Goal: Information Seeking & Learning: Learn about a topic

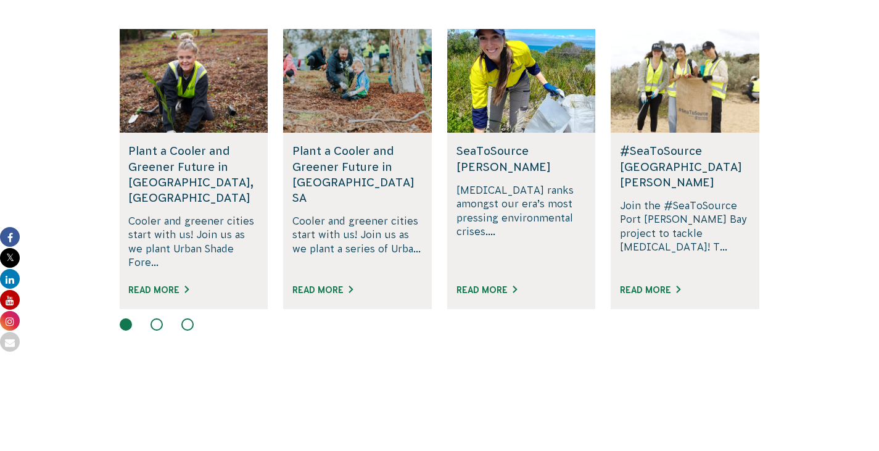
scroll to position [816, 0]
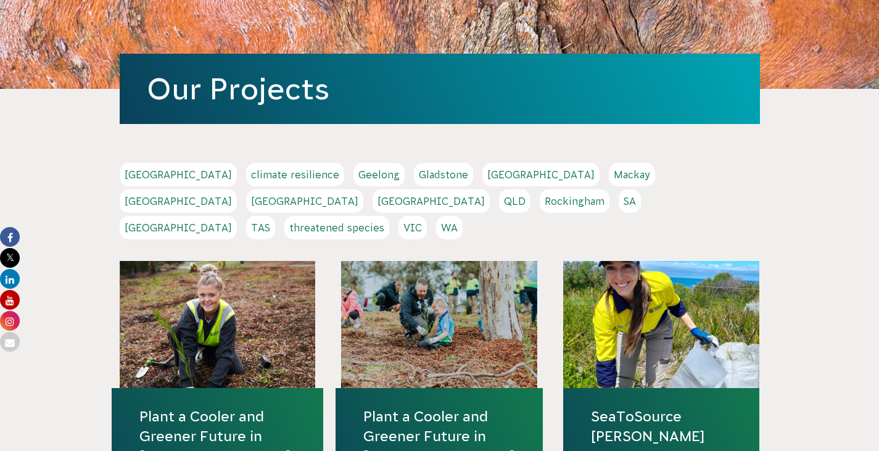
scroll to position [149, 0]
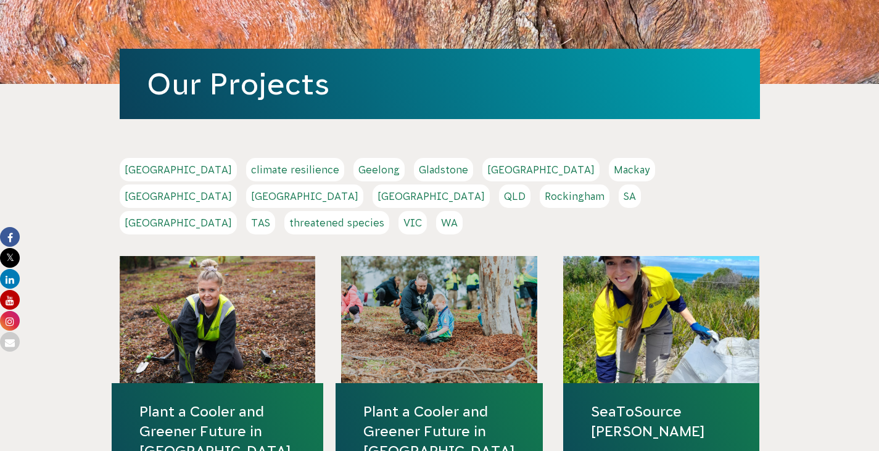
click at [463, 234] on link "WA" at bounding box center [449, 222] width 27 height 23
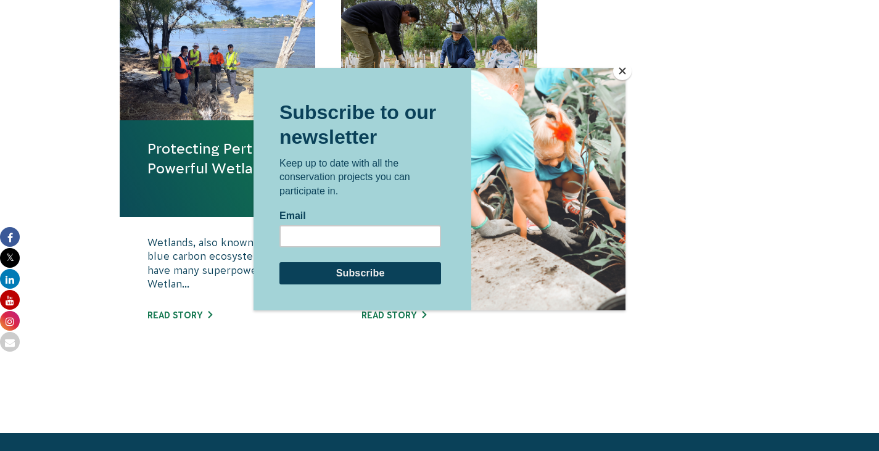
scroll to position [481, 0]
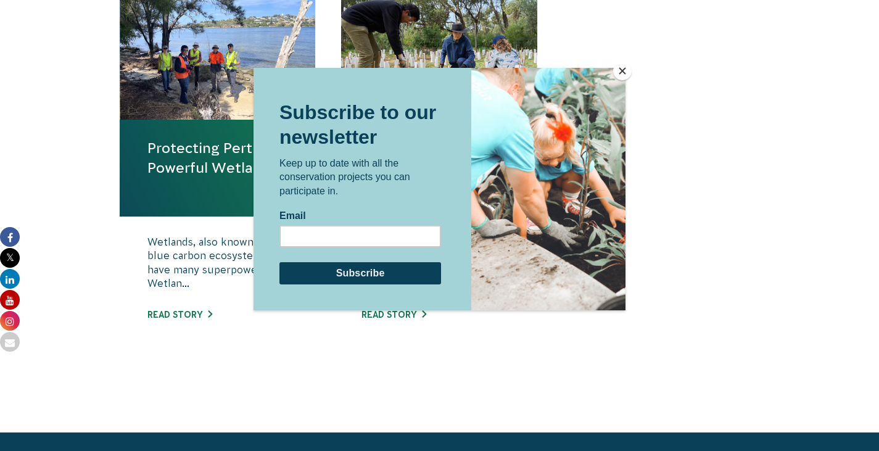
click at [622, 70] on button "Close" at bounding box center [622, 71] width 19 height 19
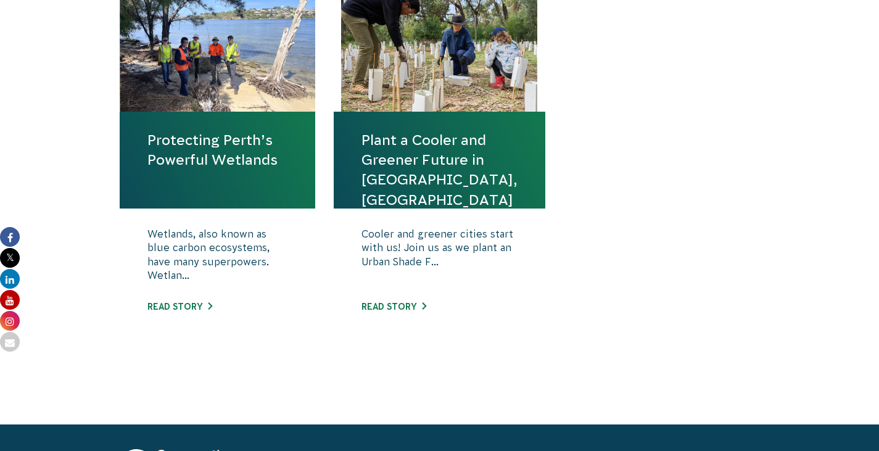
scroll to position [487, 0]
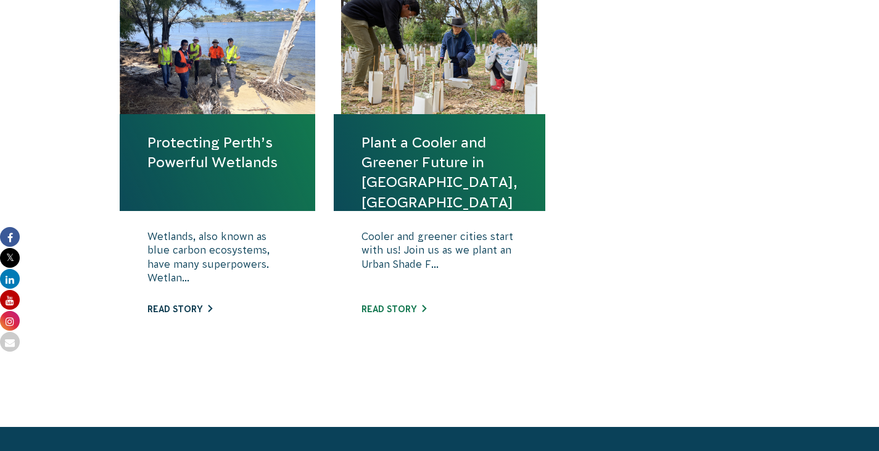
click at [180, 314] on link "Read story" at bounding box center [179, 309] width 65 height 10
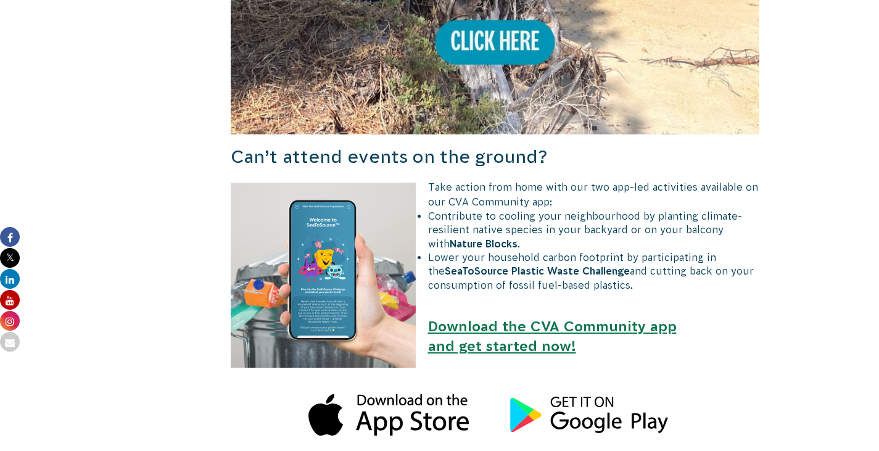
scroll to position [1027, 0]
